Goal: Navigation & Orientation: Go to known website

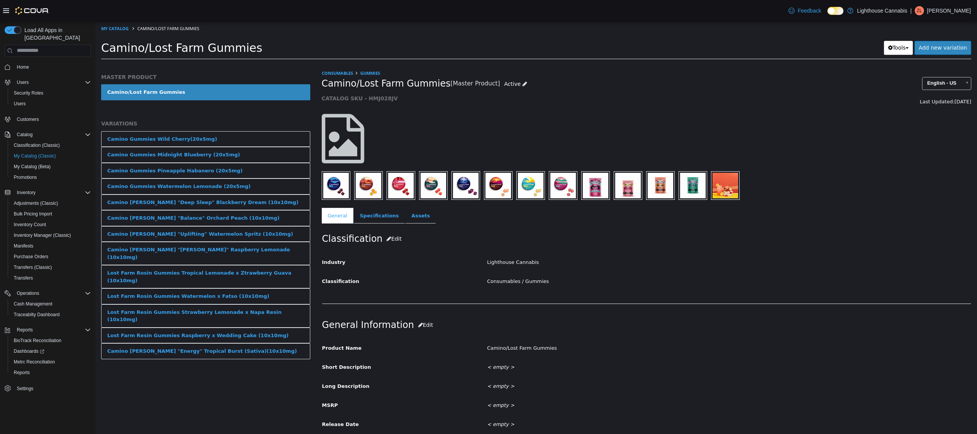
click at [47, 62] on span "Home" at bounding box center [52, 67] width 77 height 10
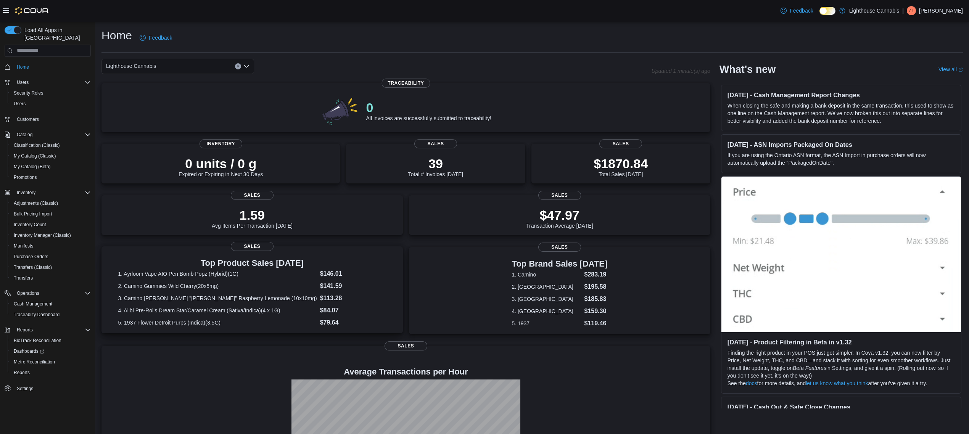
scroll to position [82, 0]
